Goal: Unclear

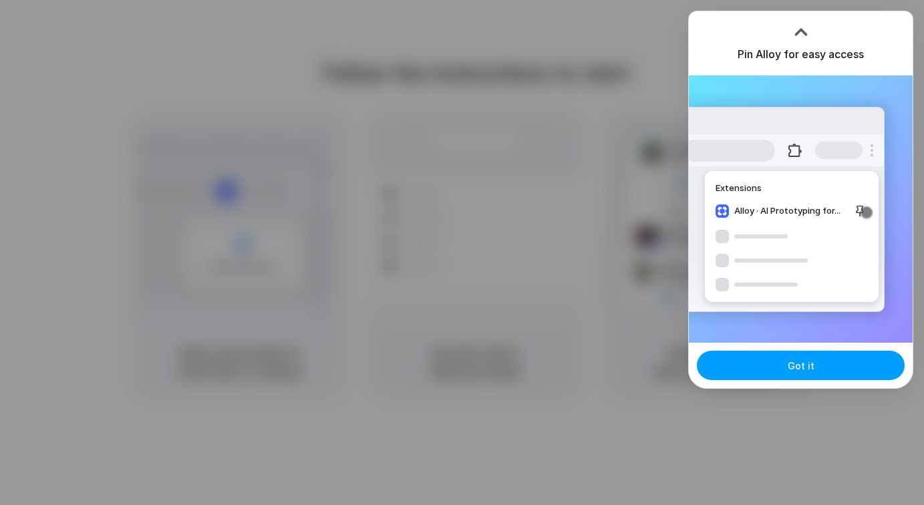
click at [780, 357] on button "Got it" at bounding box center [801, 365] width 208 height 29
